Goal: Transaction & Acquisition: Purchase product/service

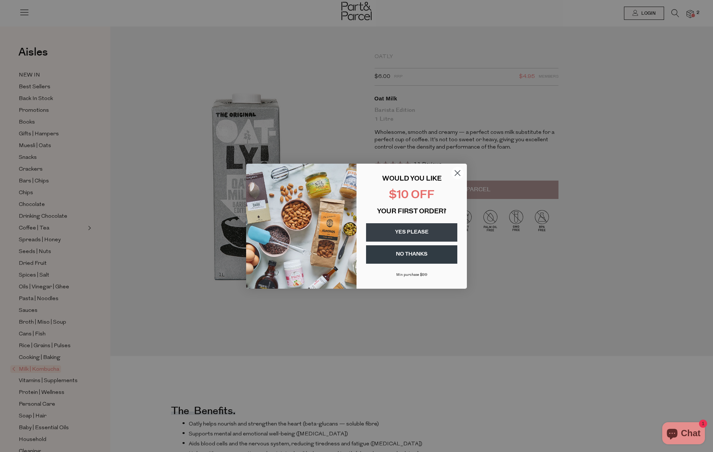
click at [456, 171] on circle "Close dialog" at bounding box center [457, 173] width 12 height 12
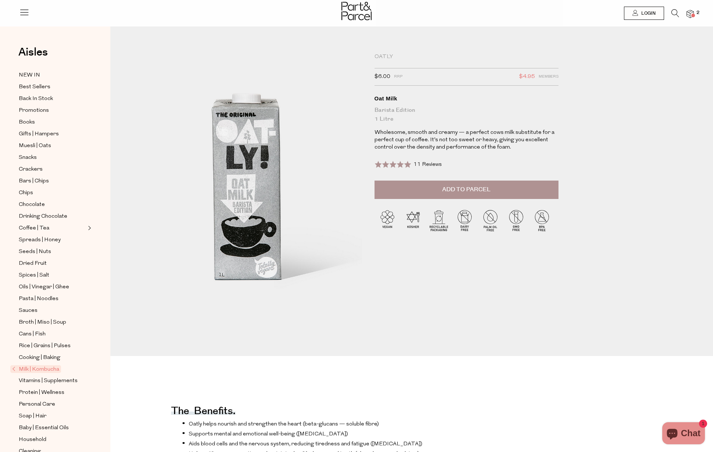
click at [690, 12] on img at bounding box center [689, 14] width 7 height 8
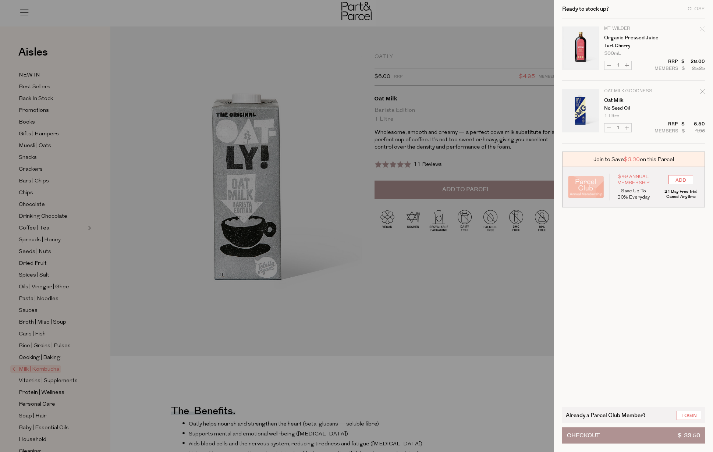
click at [578, 111] on link "Your cart" at bounding box center [580, 112] width 37 height 46
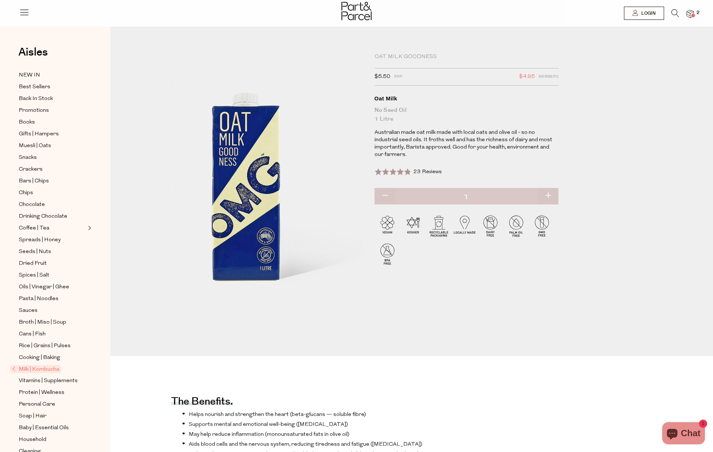
click at [21, 368] on span "Milk | Kombucha" at bounding box center [35, 369] width 51 height 8
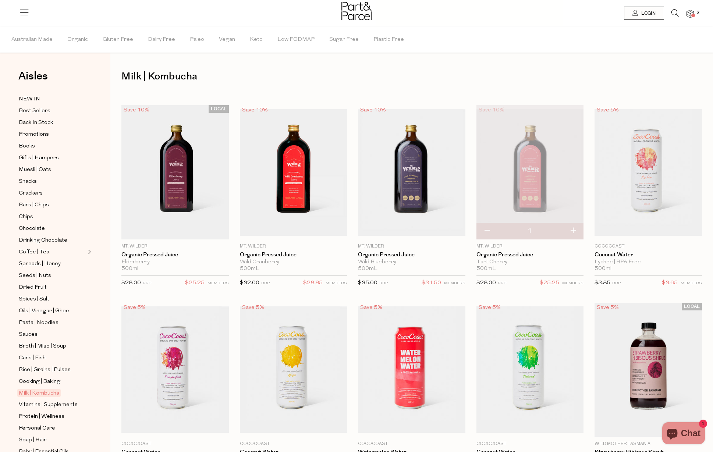
click at [692, 13] on img at bounding box center [689, 14] width 7 height 8
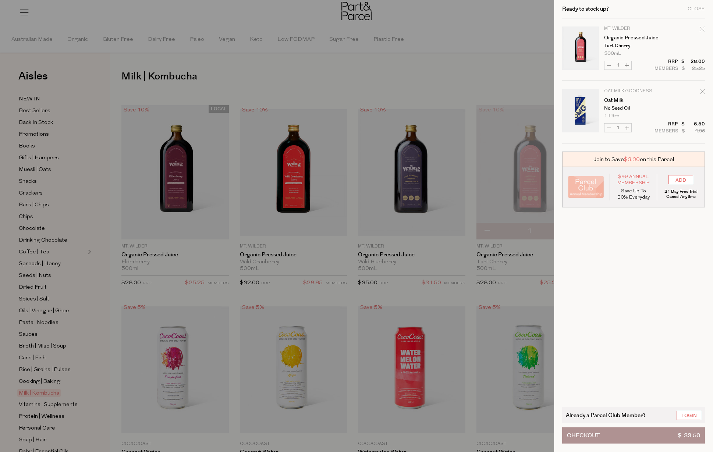
click at [578, 113] on link "Your cart" at bounding box center [580, 112] width 37 height 46
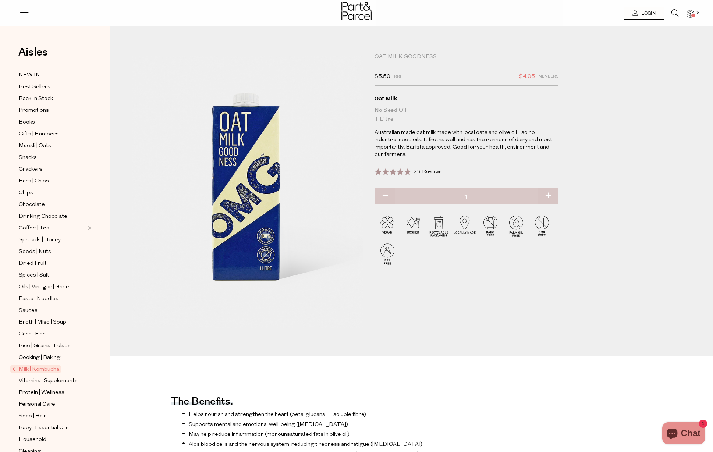
click at [694, 14] on span at bounding box center [693, 16] width 4 height 4
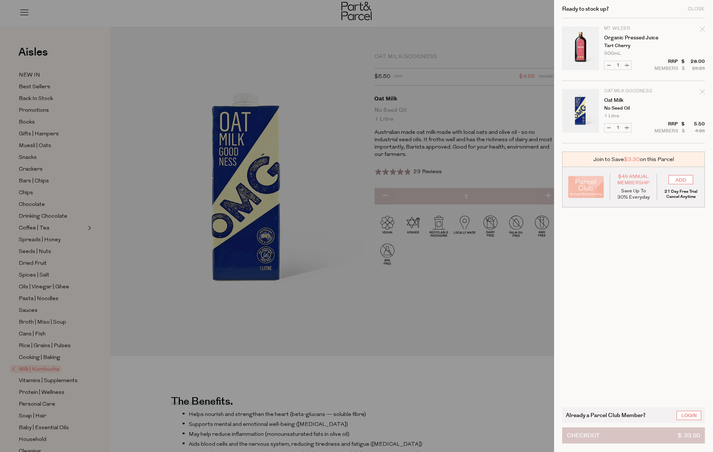
click at [626, 435] on button "Checkout $ 33.50" at bounding box center [633, 435] width 143 height 16
